Goal: Transaction & Acquisition: Purchase product/service

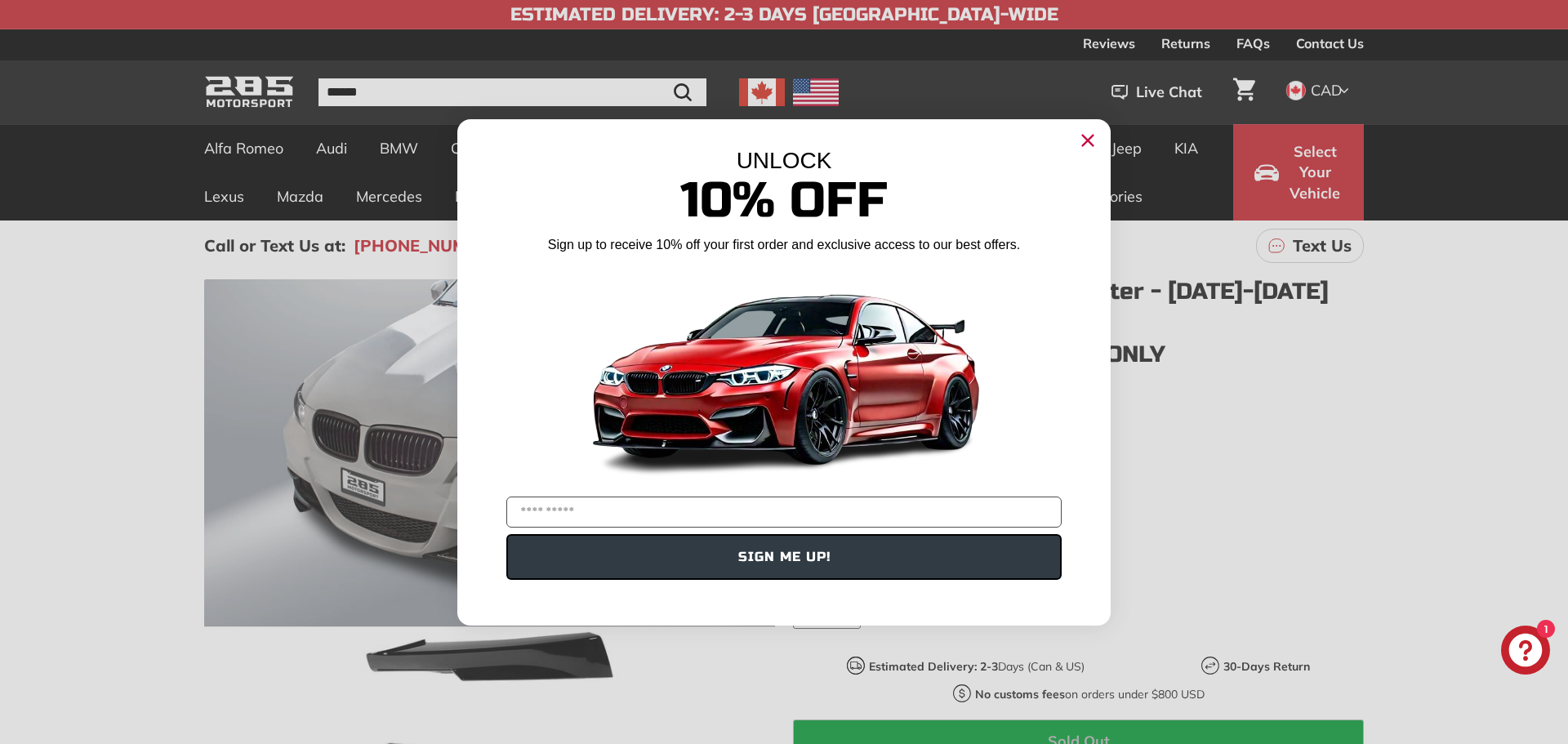
click at [1085, 132] on circle "Close dialog" at bounding box center [1088, 140] width 25 height 25
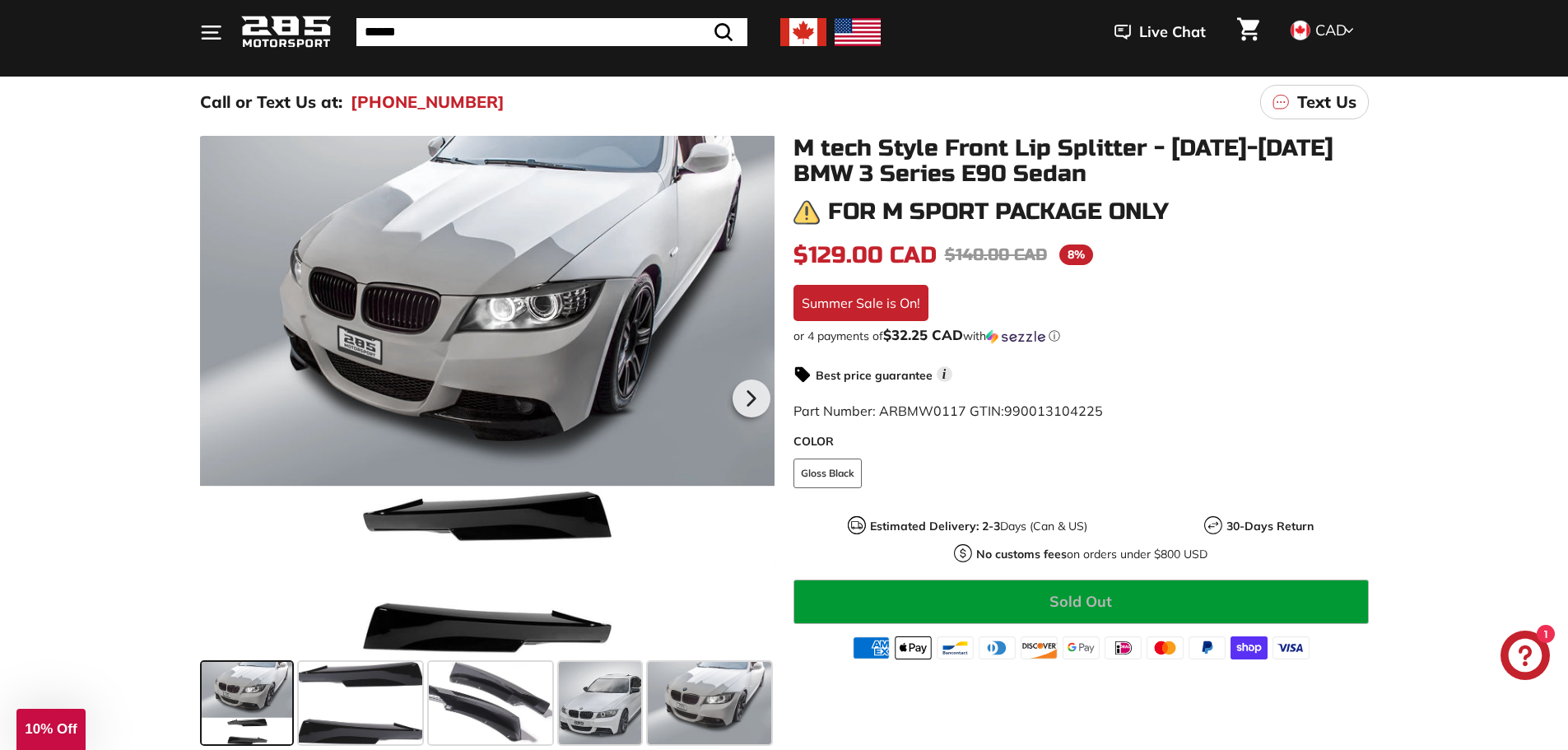
scroll to position [247, 0]
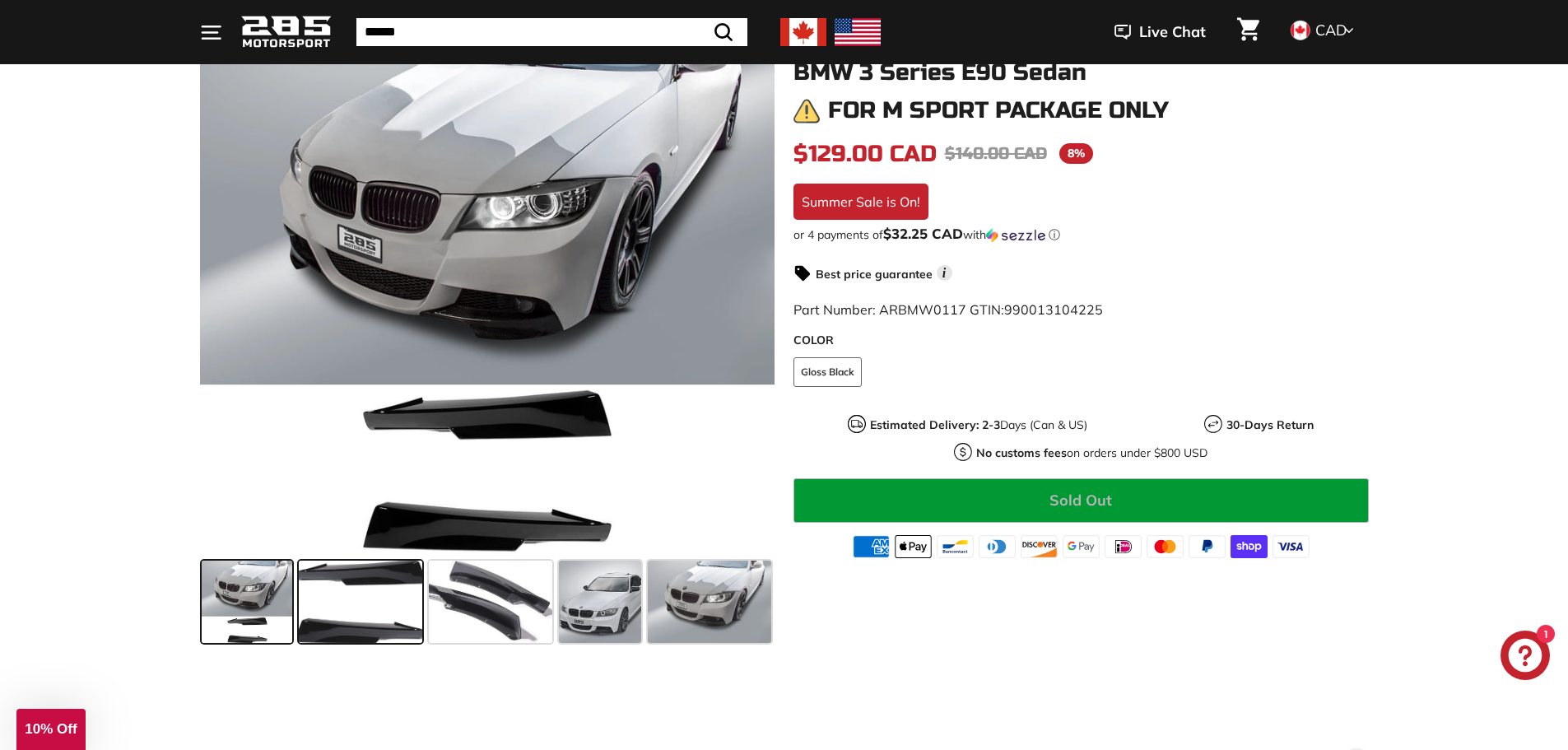
click at [392, 578] on span at bounding box center [361, 602] width 124 height 82
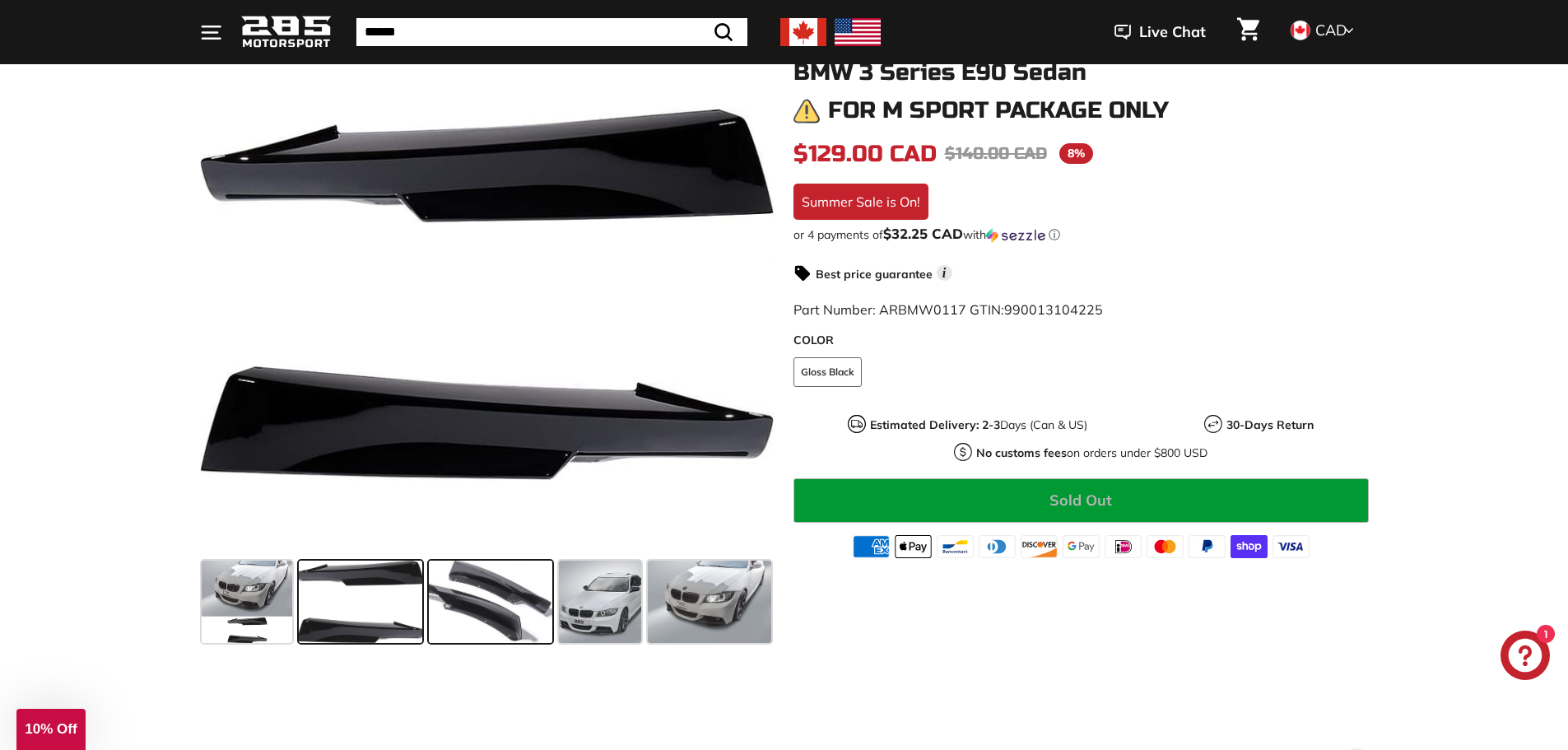
click at [532, 609] on span at bounding box center [490, 602] width 124 height 82
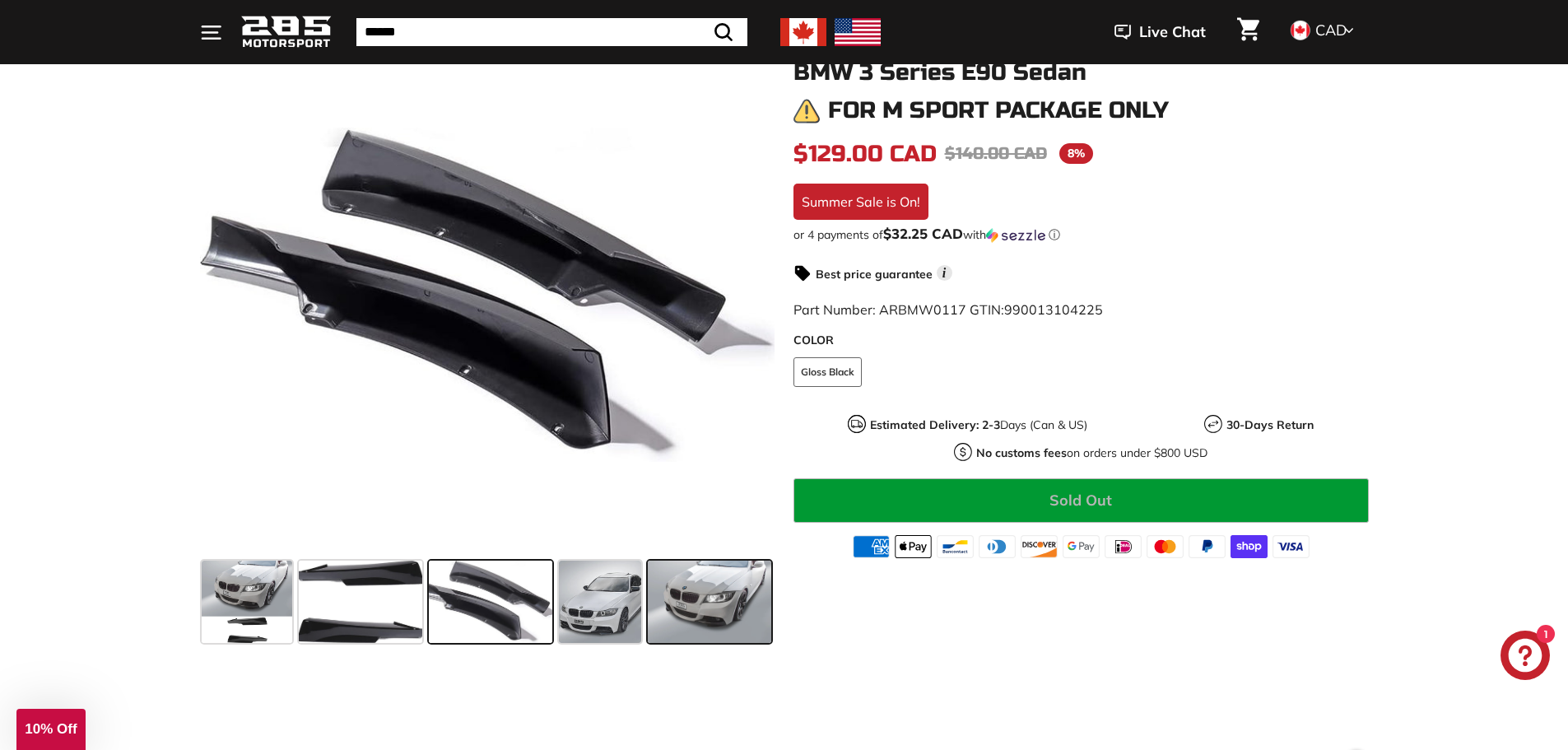
click at [752, 593] on span at bounding box center [710, 602] width 124 height 82
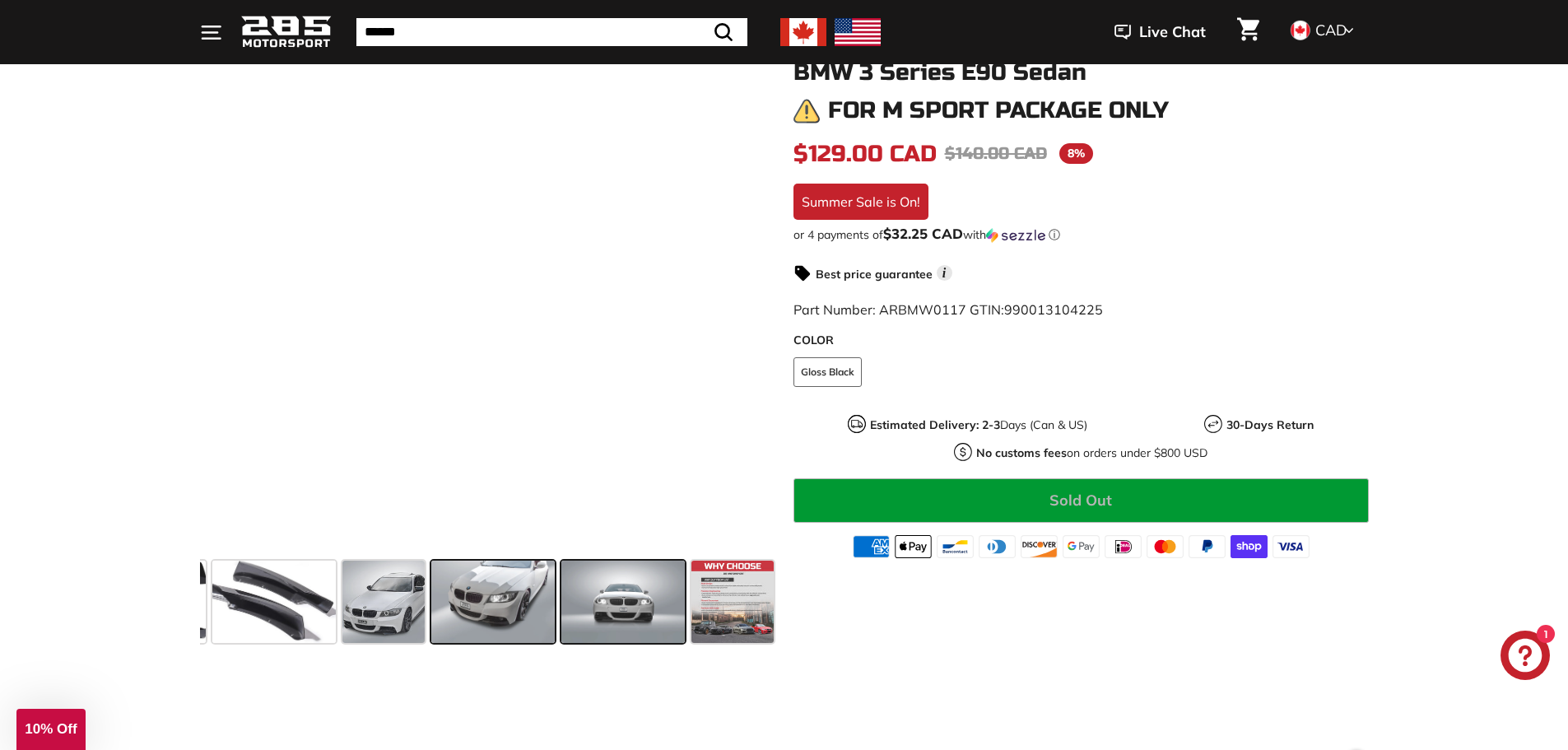
scroll to position [0, 218]
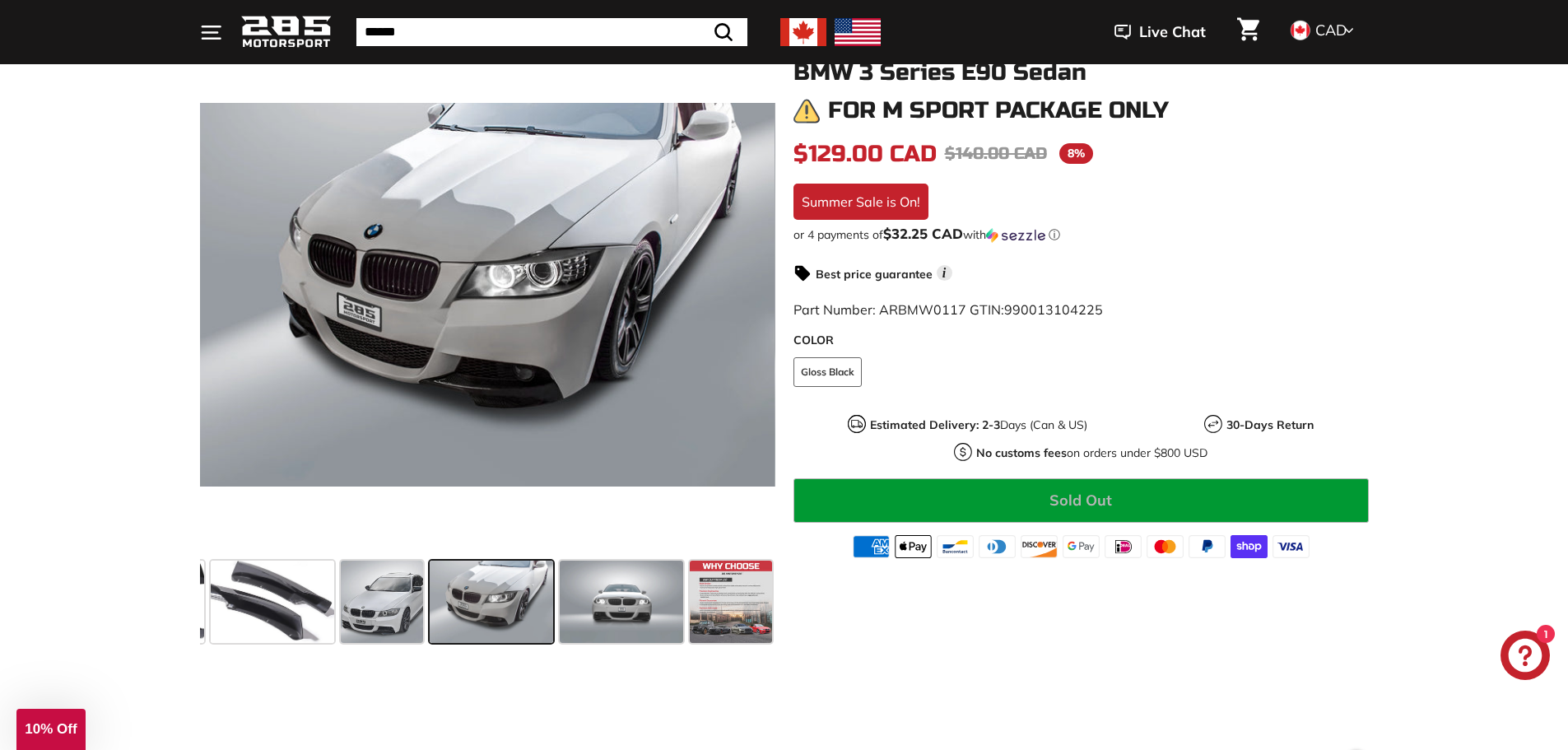
click at [495, 591] on span at bounding box center [491, 602] width 124 height 82
click at [435, 605] on span at bounding box center [491, 602] width 124 height 82
click at [404, 604] on span at bounding box center [382, 602] width 82 height 82
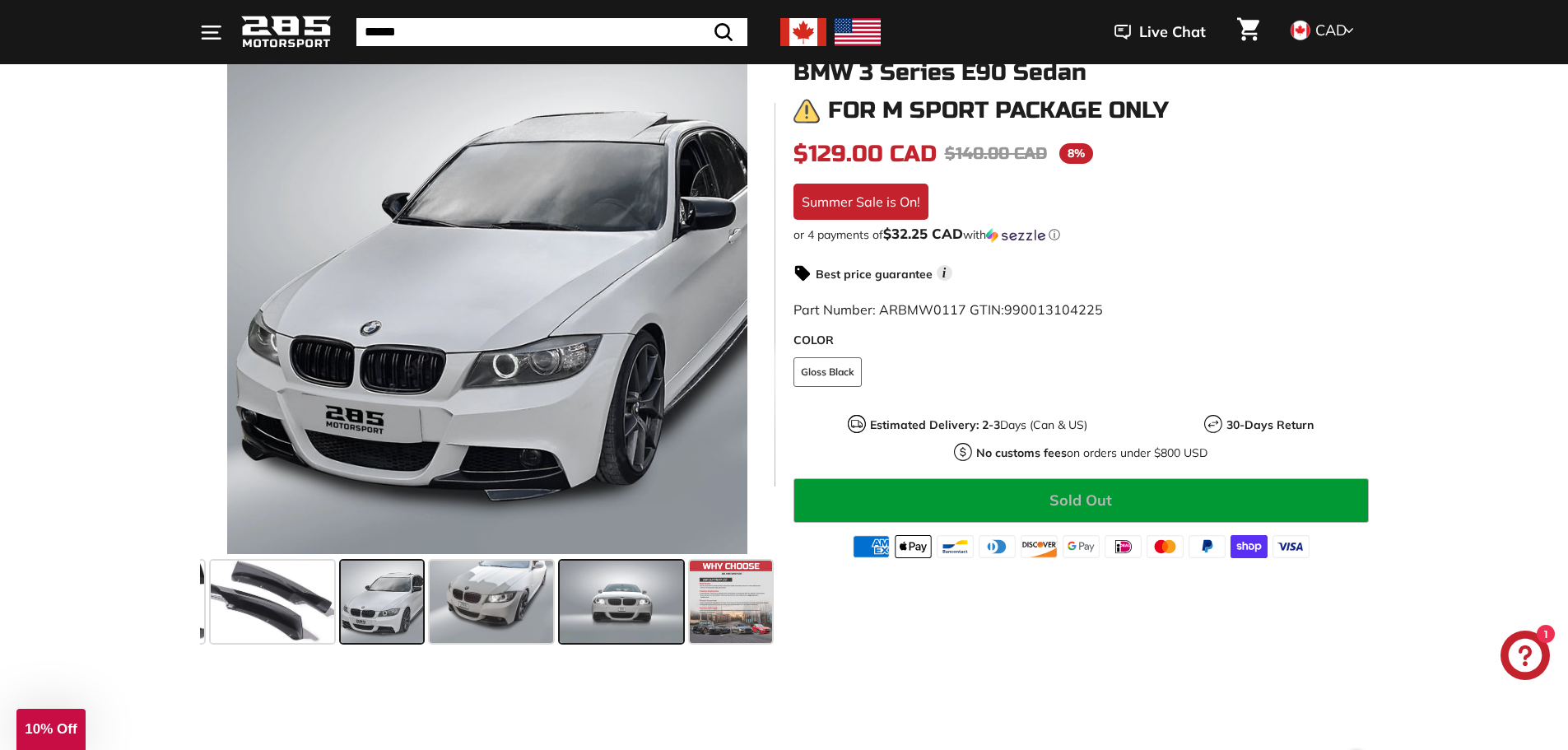
click at [644, 598] on span at bounding box center [621, 602] width 124 height 82
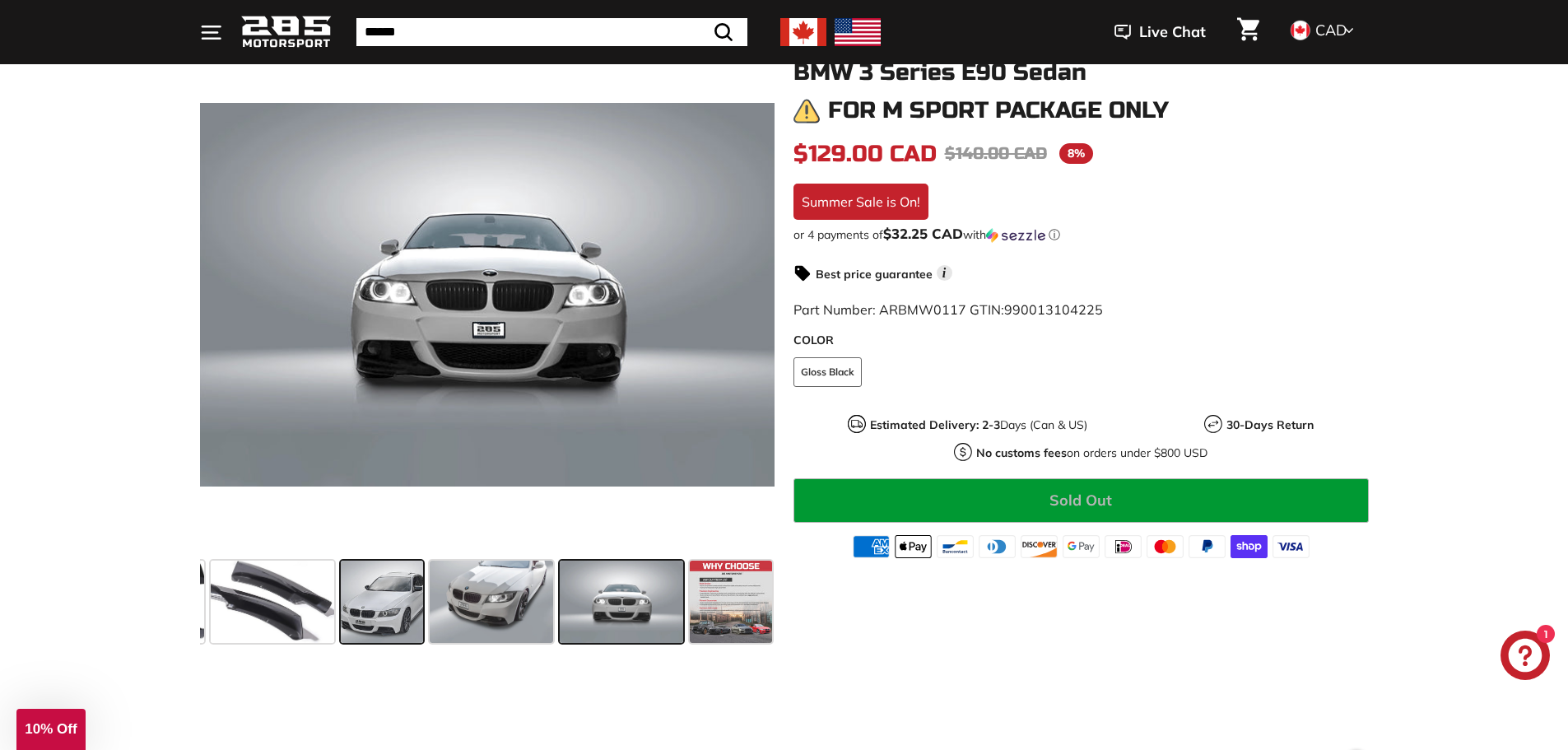
click at [363, 598] on span at bounding box center [382, 602] width 82 height 82
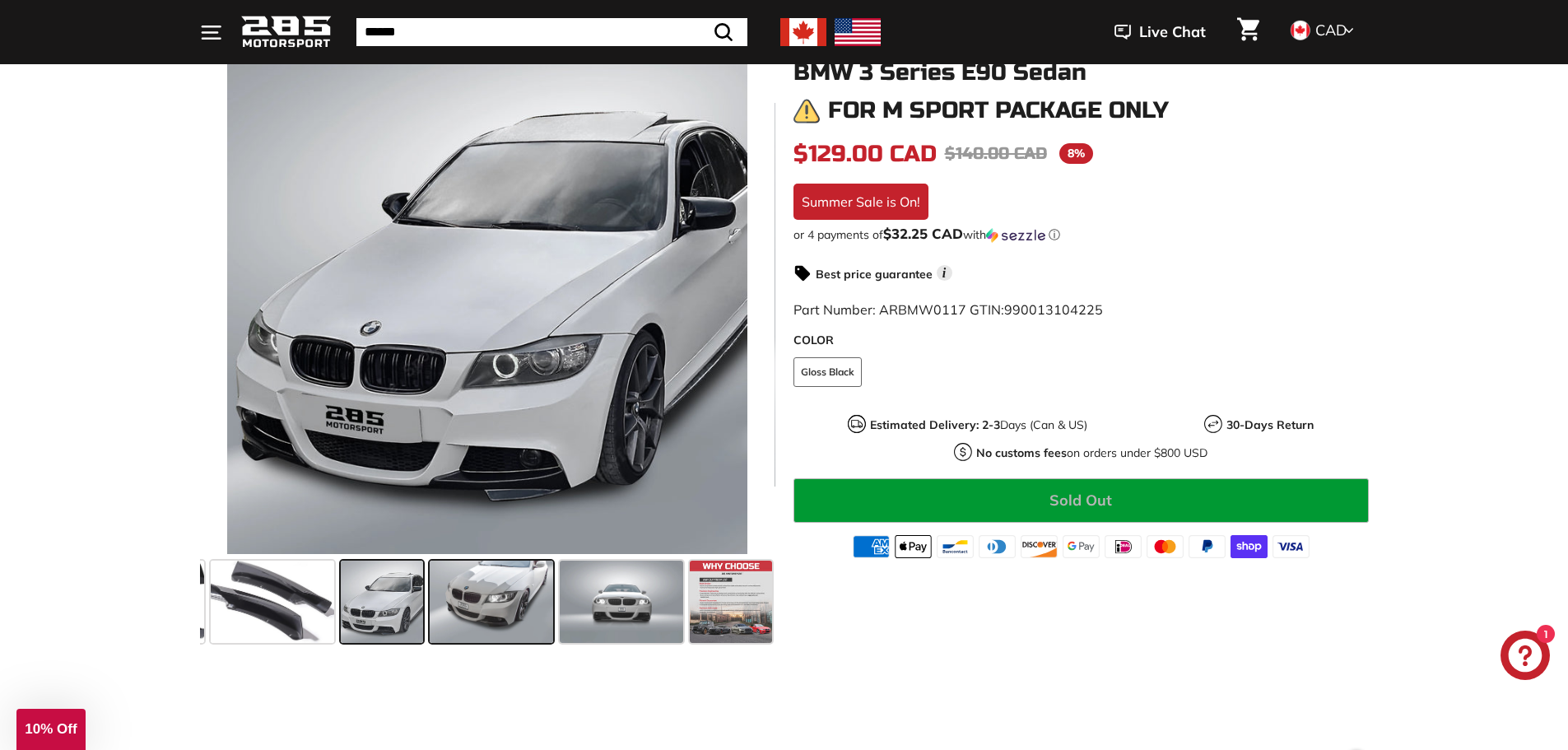
click at [496, 598] on span at bounding box center [491, 602] width 124 height 82
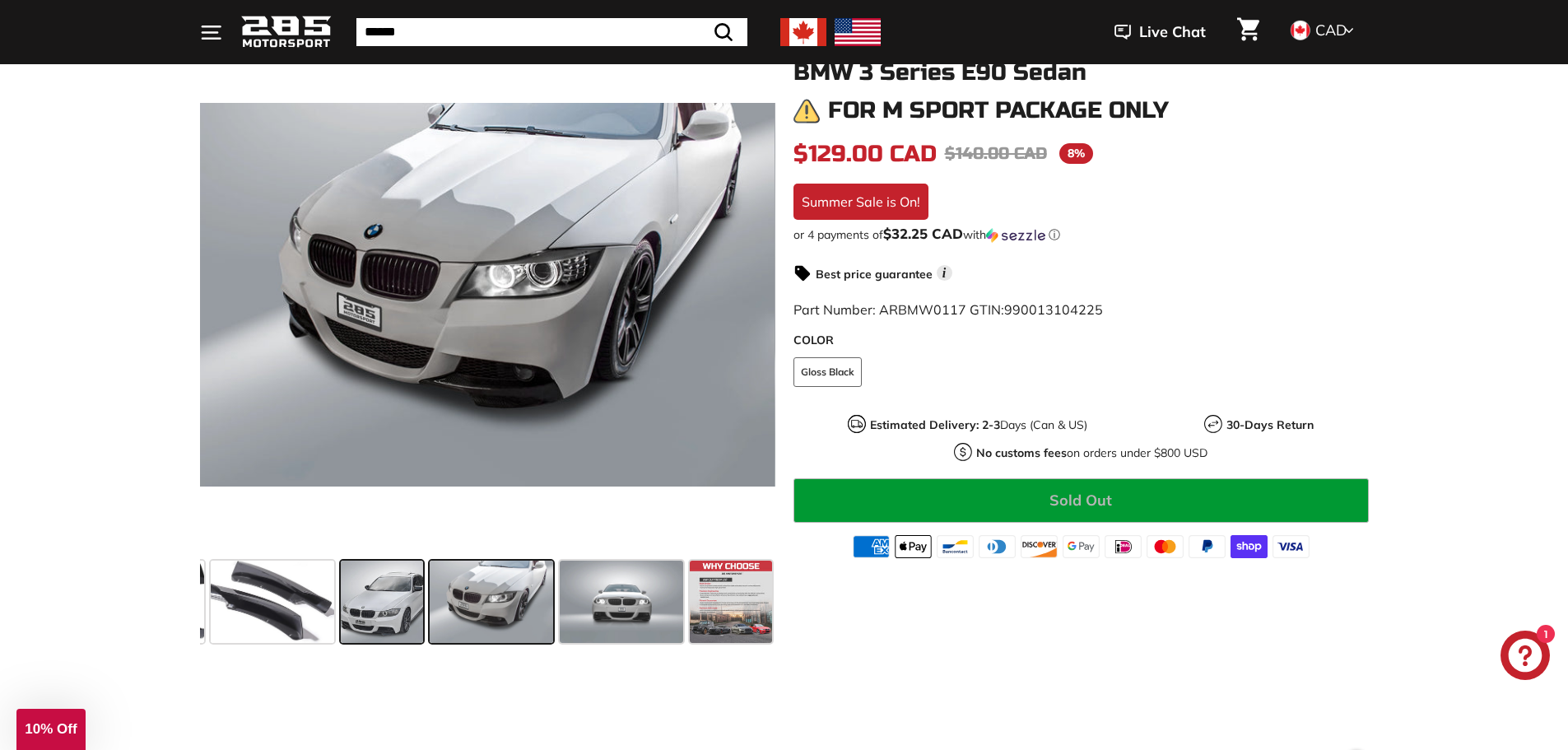
click at [374, 616] on span at bounding box center [382, 602] width 82 height 82
